Goal: Transaction & Acquisition: Download file/media

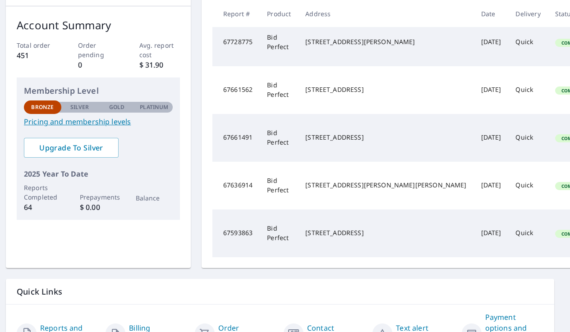
scroll to position [0, 5]
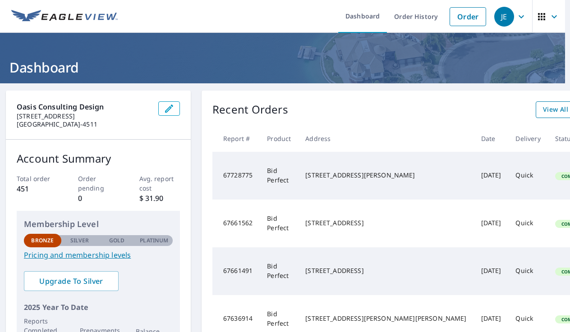
click at [543, 110] on span "View All Orders" at bounding box center [568, 109] width 50 height 11
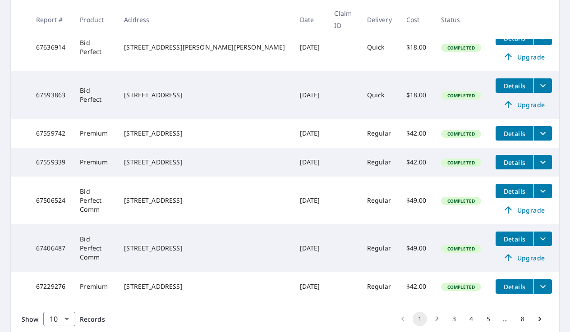
scroll to position [366, 0]
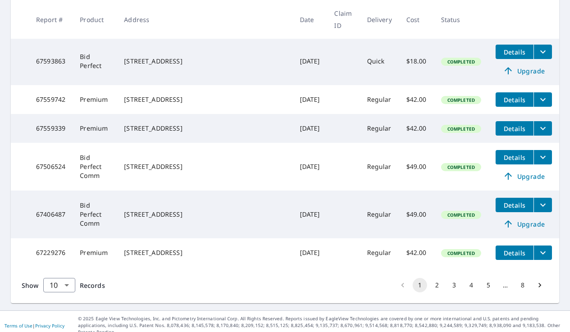
click at [430, 283] on button "2" at bounding box center [437, 285] width 14 height 14
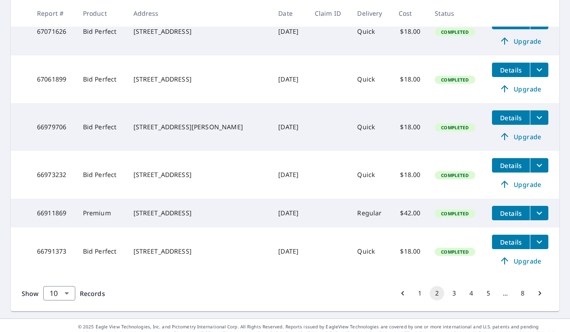
scroll to position [381, 0]
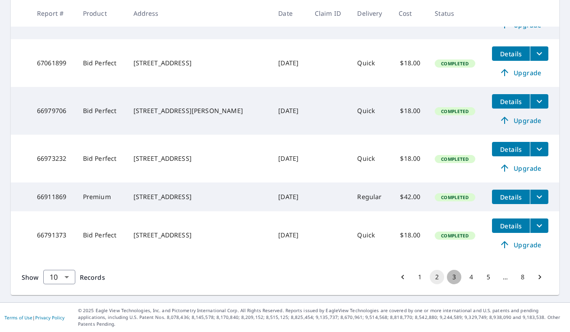
click at [451, 285] on button "3" at bounding box center [454, 277] width 14 height 14
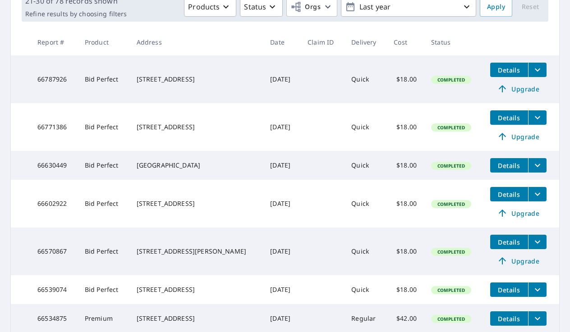
scroll to position [175, 0]
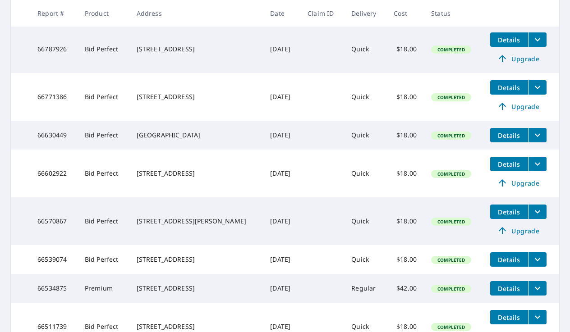
click at [502, 89] on span "Details" at bounding box center [509, 87] width 27 height 9
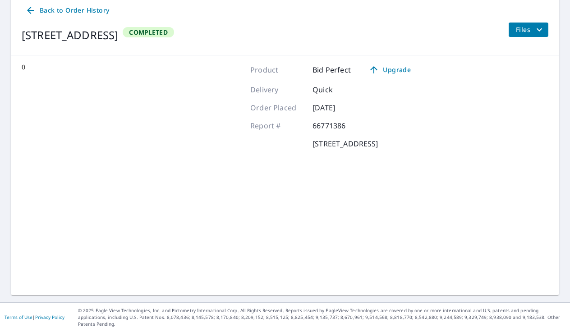
scroll to position [88, 0]
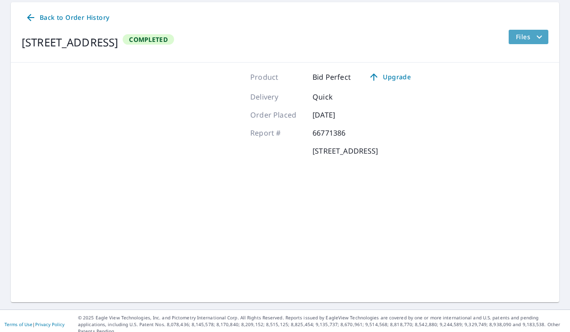
click at [518, 36] on span "Files" at bounding box center [530, 37] width 29 height 11
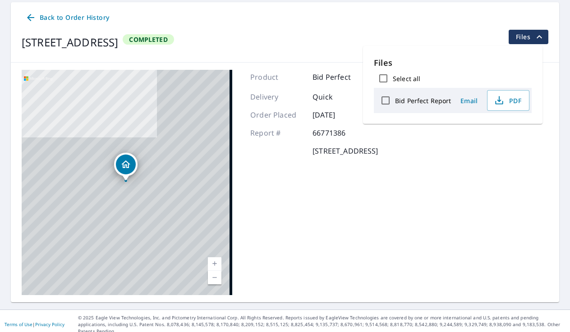
click at [387, 102] on input "Bid Perfect Report" at bounding box center [385, 100] width 19 height 19
checkbox input "true"
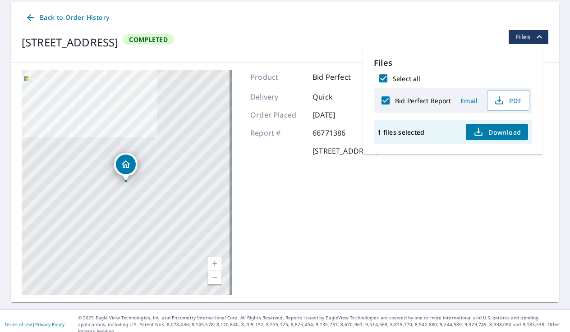
click at [497, 134] on span "Download" at bounding box center [497, 132] width 48 height 11
